Goal: Navigation & Orientation: Go to known website

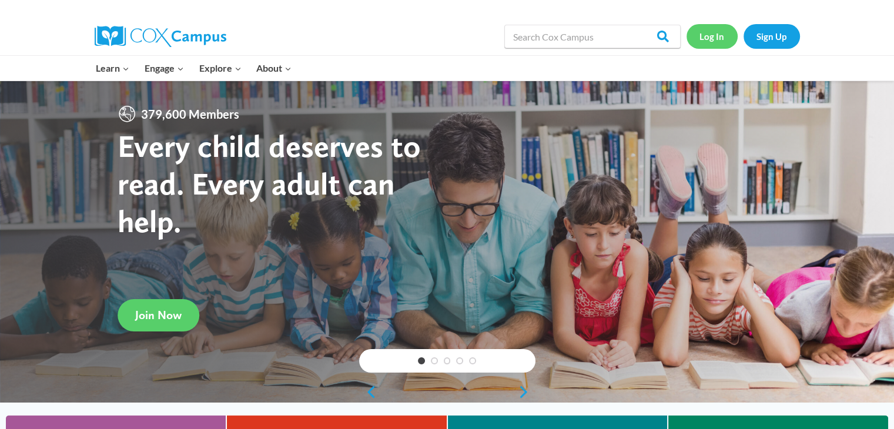
click at [700, 35] on link "Log In" at bounding box center [711, 36] width 51 height 24
click at [715, 31] on link "Log In" at bounding box center [711, 36] width 51 height 24
click at [705, 36] on link "Log In" at bounding box center [711, 36] width 51 height 24
